Goal: Task Accomplishment & Management: Use online tool/utility

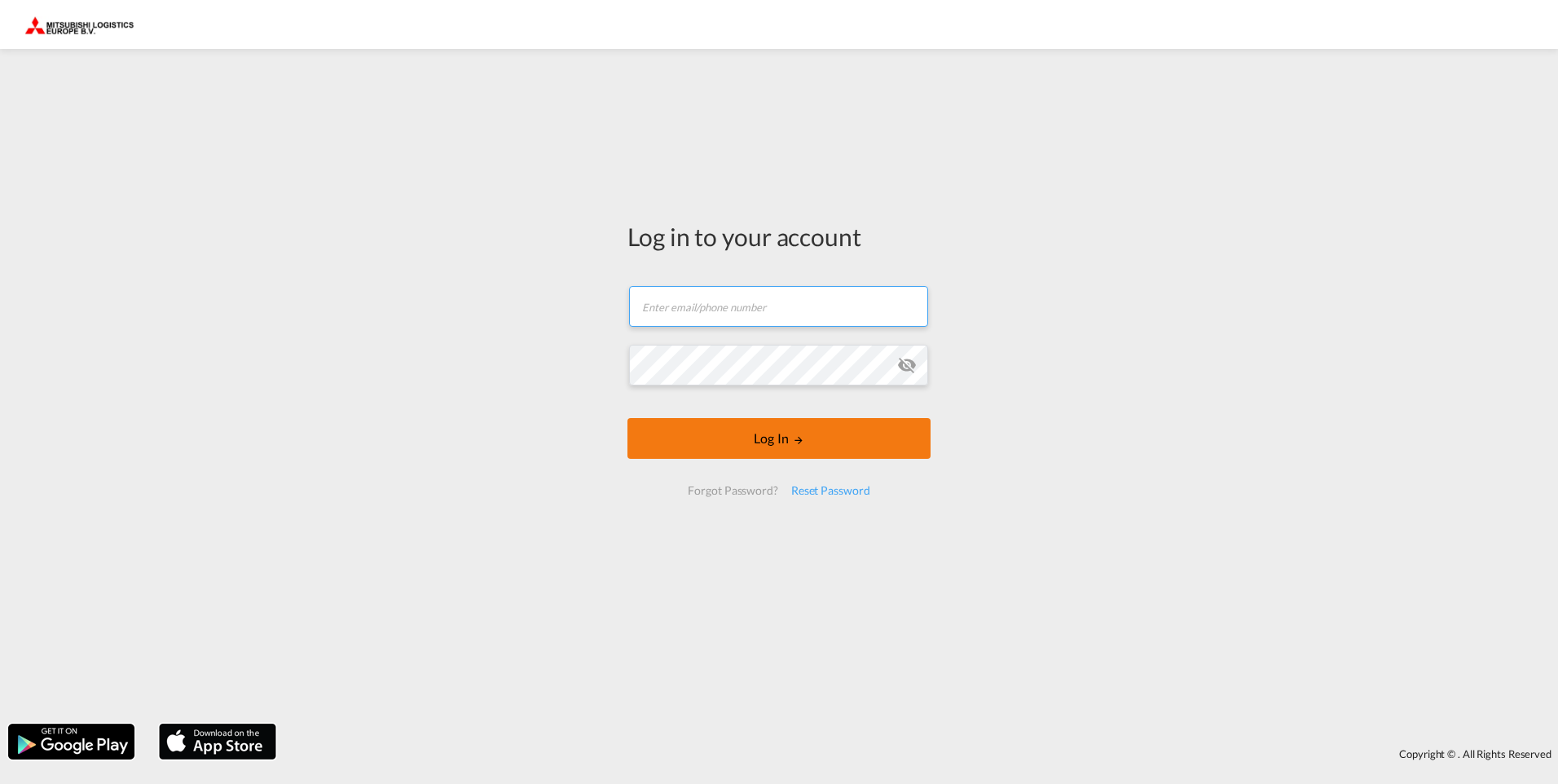
type input "[EMAIL_ADDRESS][DOMAIN_NAME]"
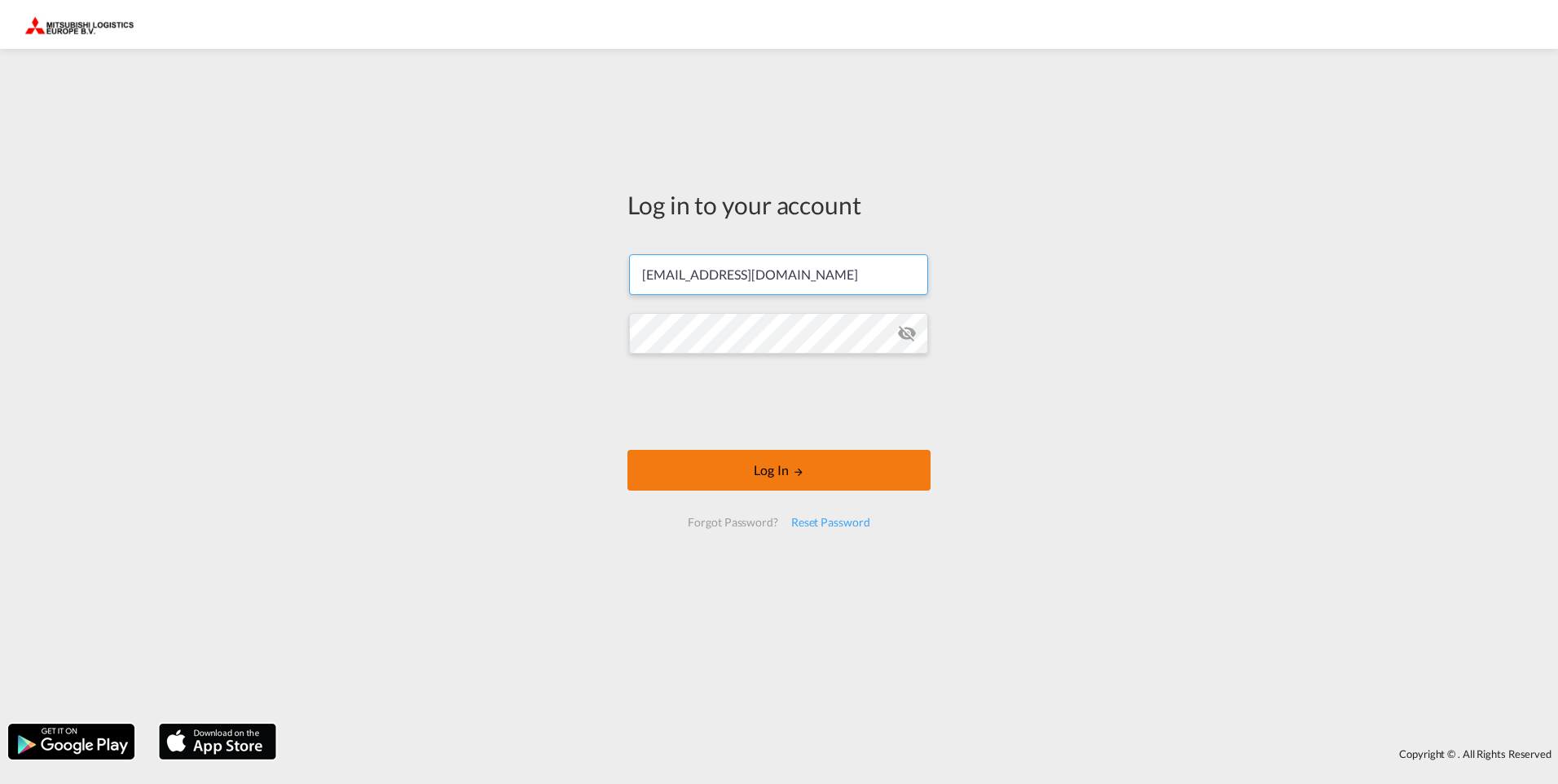
click at [792, 445] on form "[EMAIL_ADDRESS][DOMAIN_NAME] Log In Forgot Password? Reset Password" at bounding box center [779, 391] width 303 height 306
click at [761, 482] on button "Log In" at bounding box center [779, 469] width 303 height 41
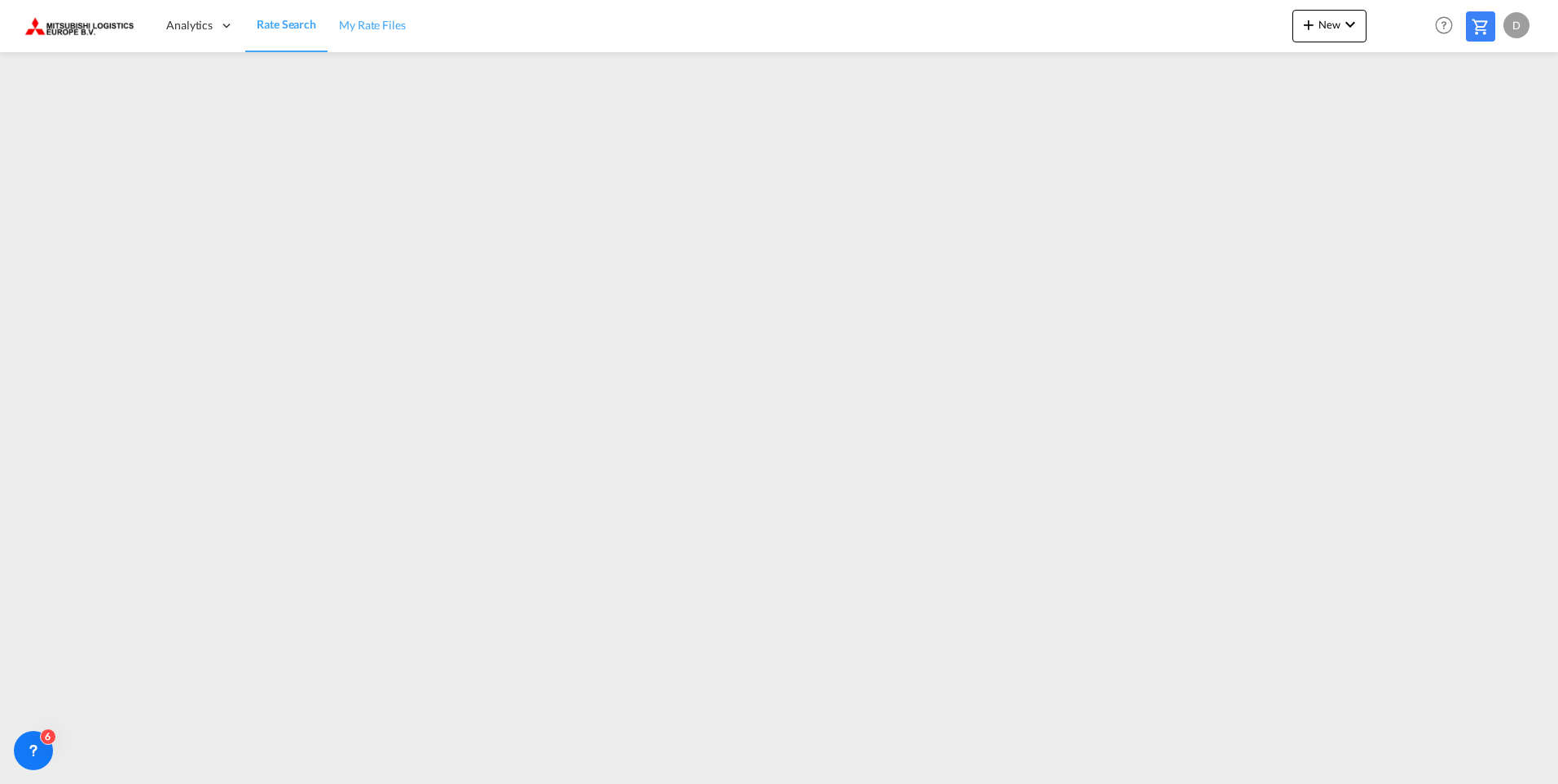
click at [375, 26] on span "My Rate Files" at bounding box center [373, 25] width 67 height 14
click at [1351, 25] on md-icon "icon-chevron-down" at bounding box center [1350, 24] width 20 height 20
click at [1436, 66] on div "Ratecard" at bounding box center [1417, 68] width 60 height 41
click at [1353, 26] on md-icon "icon-chevron-down" at bounding box center [1350, 24] width 20 height 20
click at [1433, 128] on div "Ratesheet" at bounding box center [1417, 122] width 60 height 41
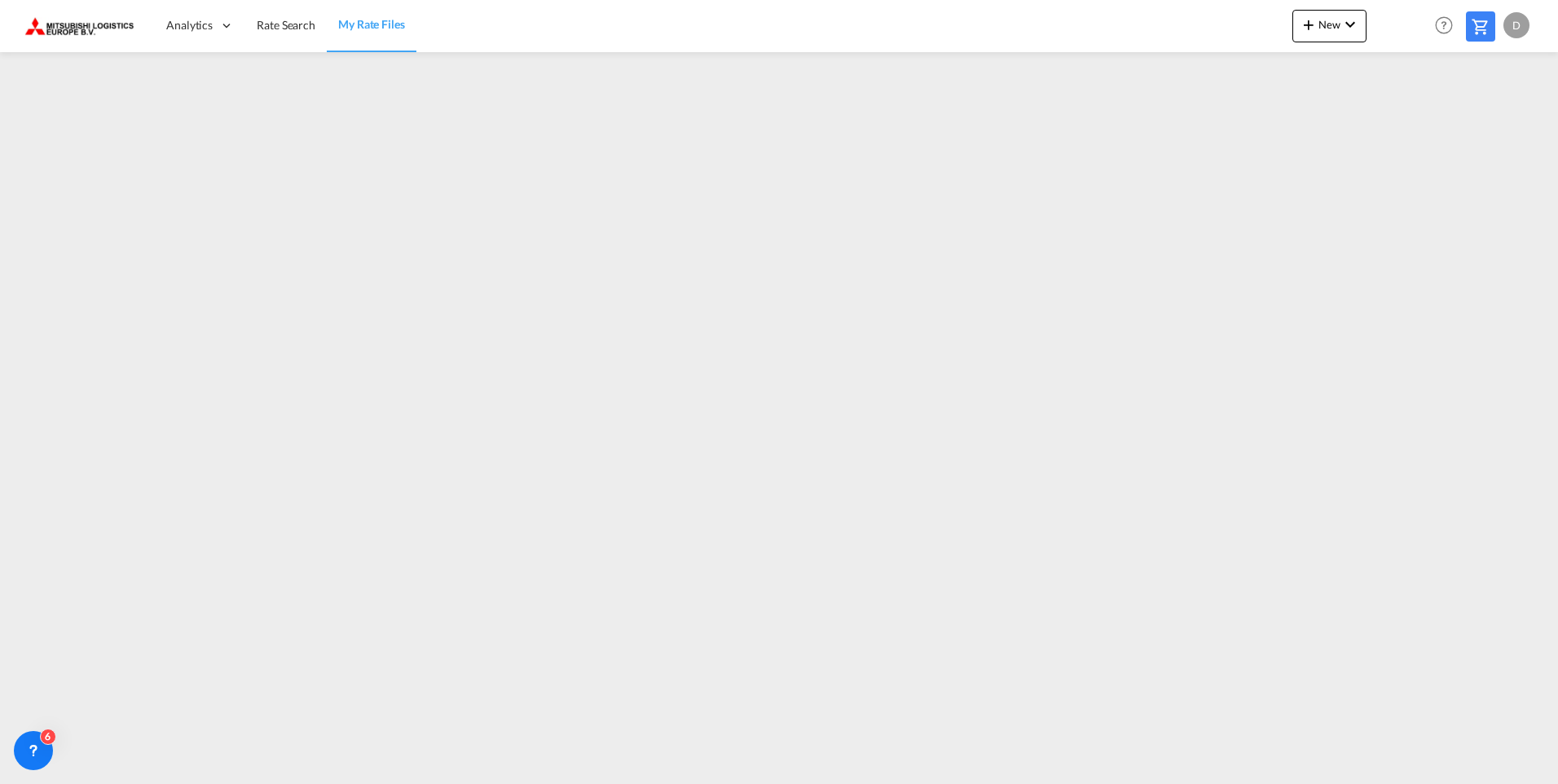
click at [1514, 31] on div "D" at bounding box center [1516, 25] width 26 height 26
click at [1483, 126] on button "Logout" at bounding box center [1497, 124] width 106 height 32
